Goal: Task Accomplishment & Management: Manage account settings

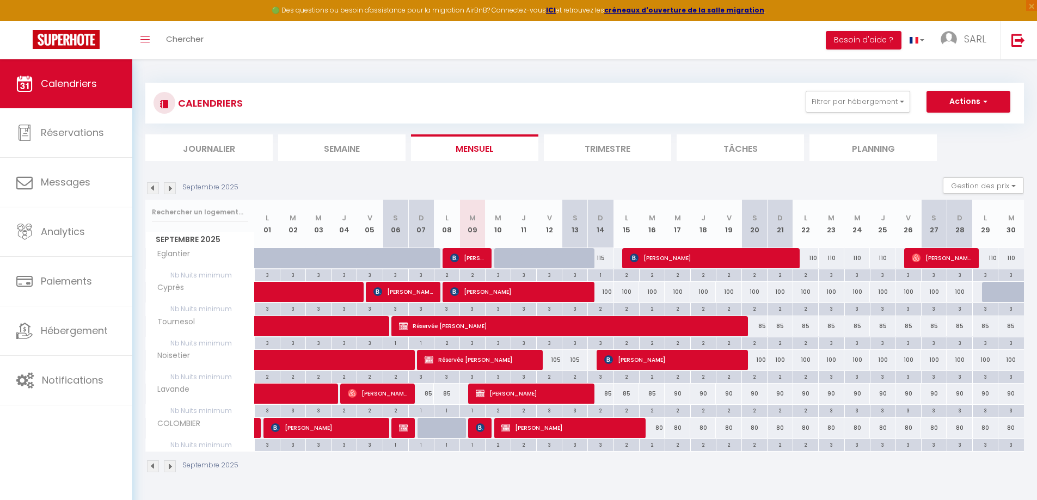
select select
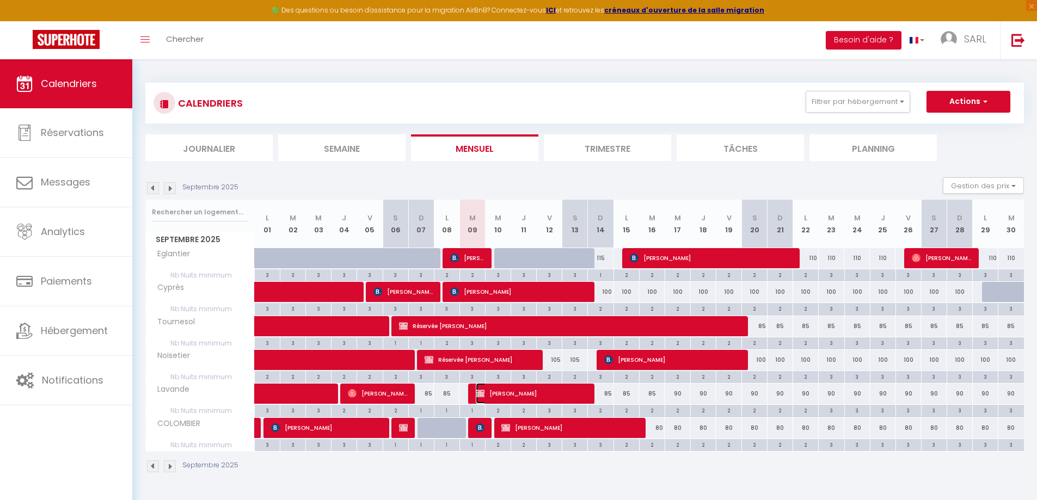
click at [508, 388] on span "[PERSON_NAME]" at bounding box center [531, 393] width 111 height 21
select select "OK"
select select "0"
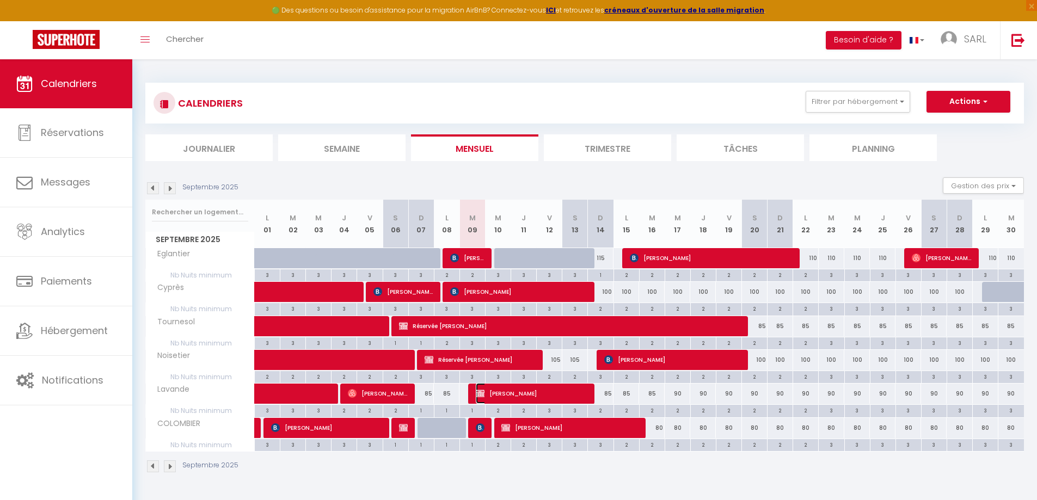
select select "1"
select select
